Goal: Find specific page/section: Find specific page/section

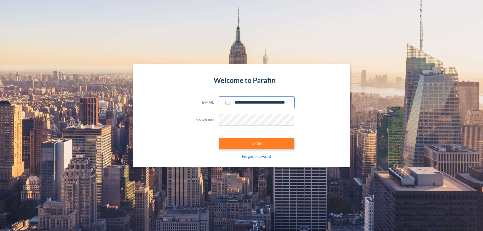
scroll to position [0, 8]
type input "**********"
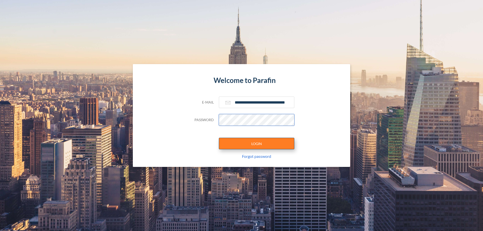
scroll to position [0, 0]
click at [257, 144] on button "LOGIN" at bounding box center [256, 144] width 75 height 12
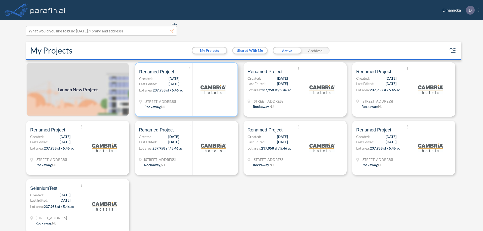
scroll to position [1, 0]
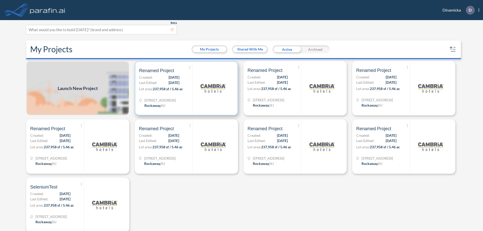
click at [185, 88] on p "Lot area: 237,958 sf / 5.46 ac" at bounding box center [165, 89] width 53 height 7
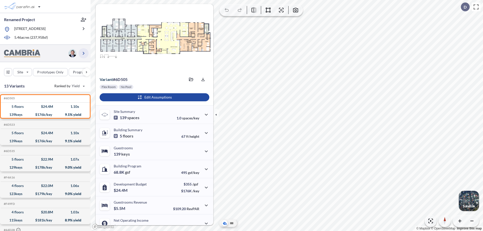
click at [83, 53] on icon "button" at bounding box center [83, 53] width 6 height 6
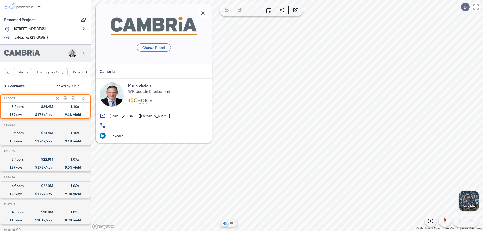
scroll to position [2, 0]
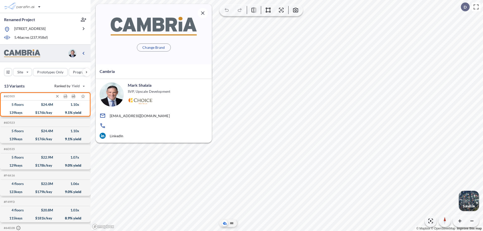
click at [45, 105] on div "$ 24.4 M" at bounding box center [47, 105] width 12 height 0
